Goal: Task Accomplishment & Management: Manage account settings

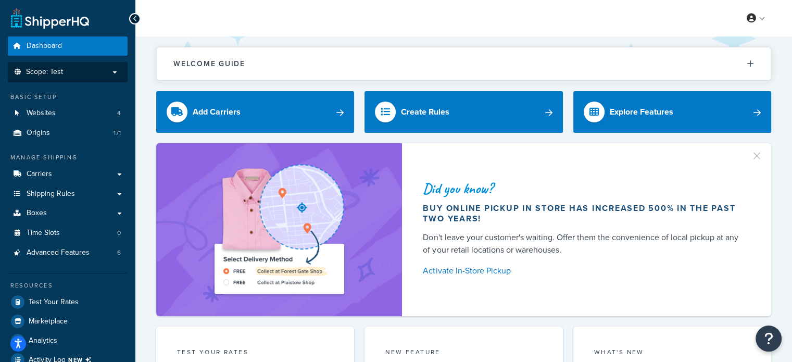
click at [121, 73] on p "Scope: Test" at bounding box center [67, 72] width 110 height 9
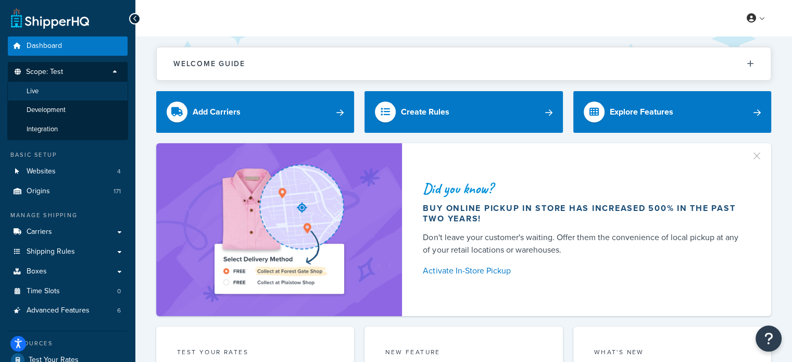
click at [90, 98] on li "Live" at bounding box center [67, 91] width 121 height 19
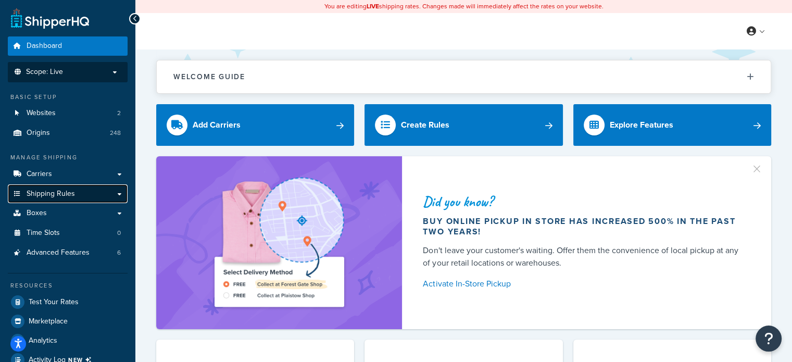
click at [85, 192] on link "Shipping Rules" at bounding box center [68, 193] width 120 height 19
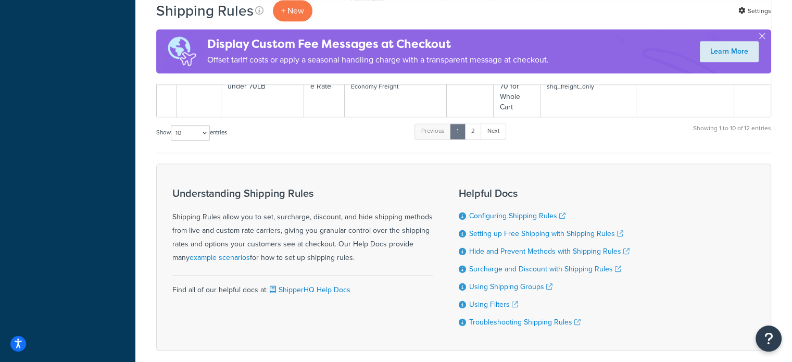
scroll to position [1197, 0]
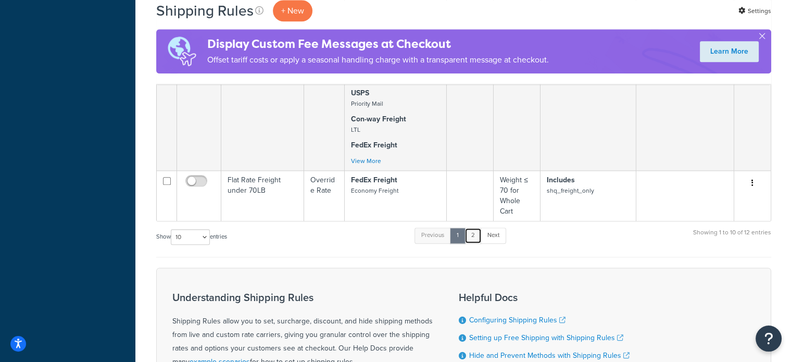
click at [475, 235] on link "2" at bounding box center [472, 235] width 17 height 16
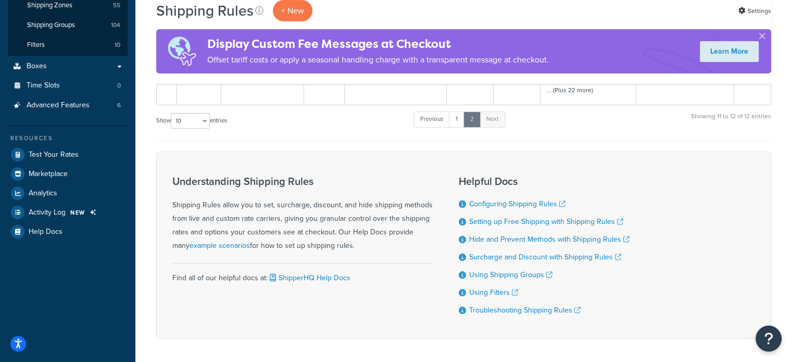
scroll to position [109, 0]
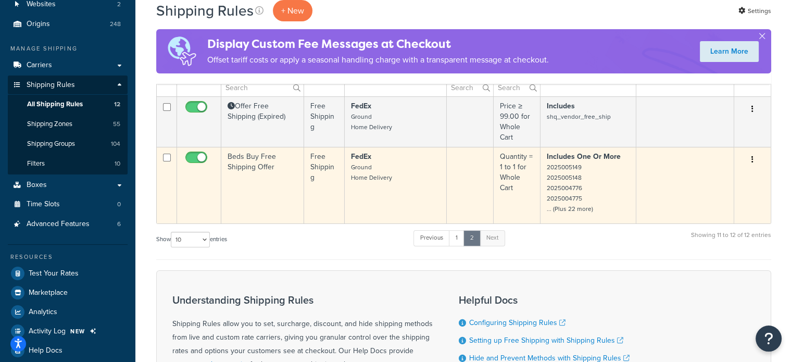
click at [285, 192] on td "Beds Buy Free Shipping Offer" at bounding box center [262, 185] width 83 height 77
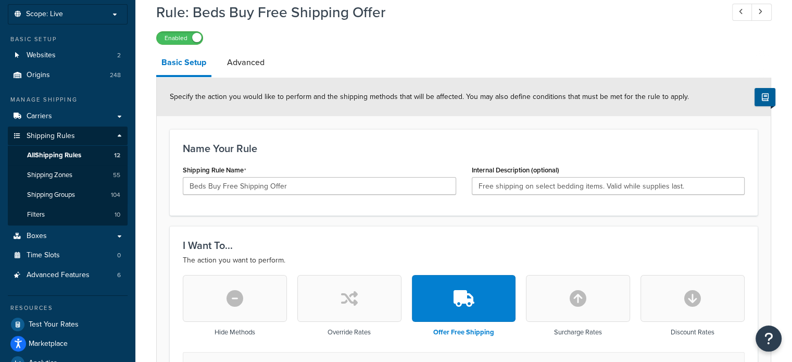
scroll to position [55, 0]
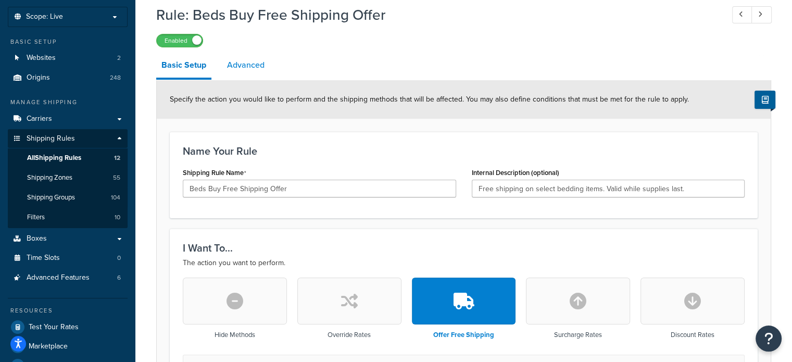
click at [251, 69] on link "Advanced" at bounding box center [246, 65] width 48 height 25
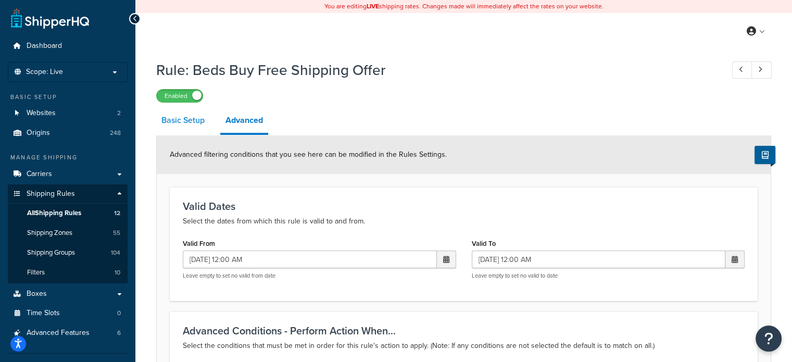
click at [185, 122] on link "Basic Setup" at bounding box center [183, 120] width 54 height 25
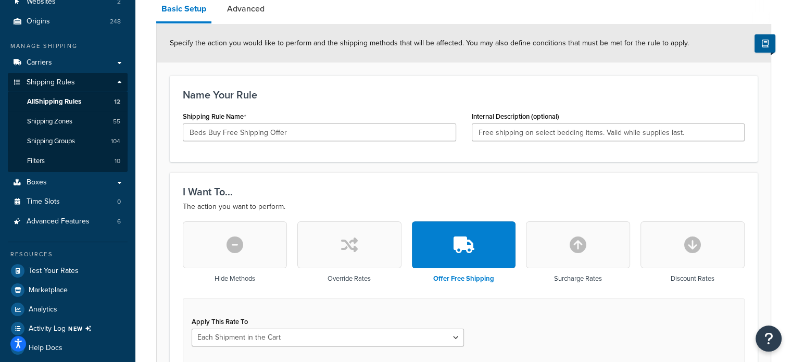
scroll to position [25, 0]
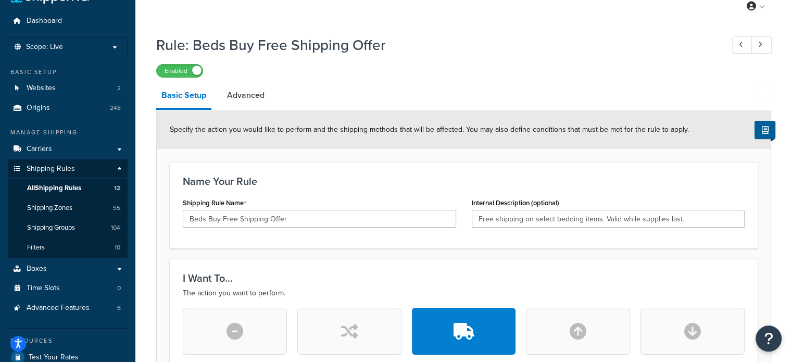
click at [219, 96] on li "Basic Setup" at bounding box center [189, 96] width 66 height 27
click at [242, 98] on link "Advanced" at bounding box center [246, 95] width 48 height 25
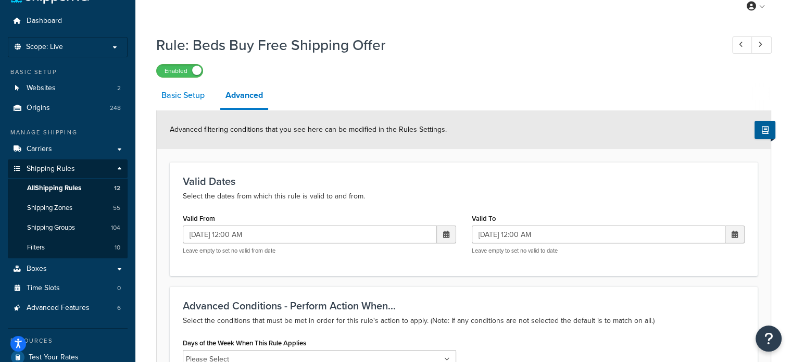
click at [192, 99] on link "Basic Setup" at bounding box center [183, 95] width 54 height 25
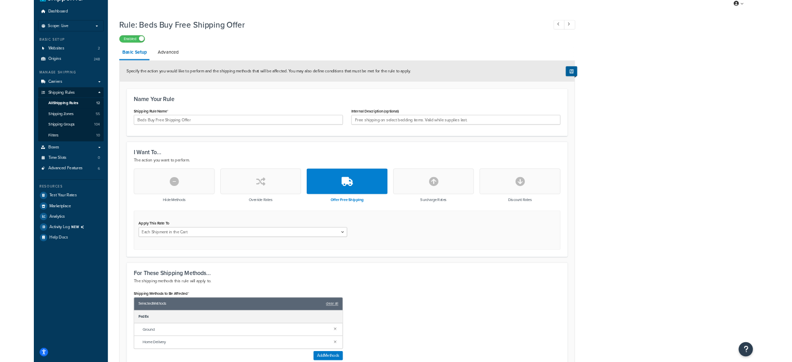
scroll to position [25, 0]
